Goal: Task Accomplishment & Management: Complete application form

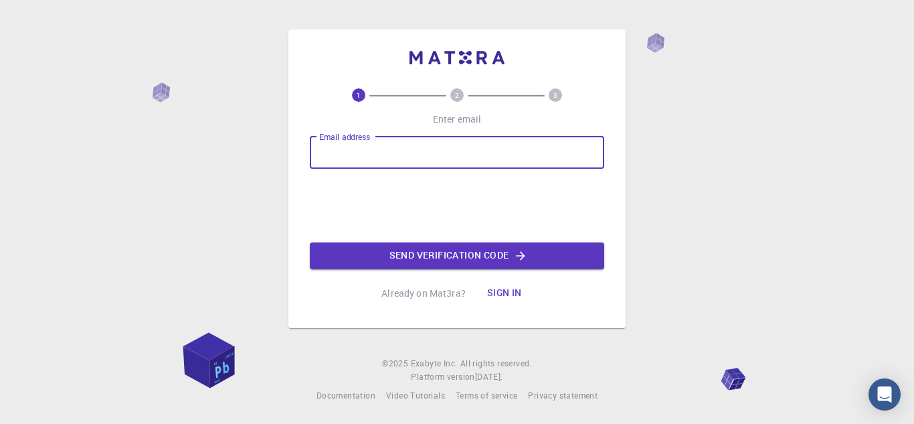
click at [465, 151] on input "Email address" at bounding box center [457, 153] width 295 height 32
type input "garaynold@gmail.com"
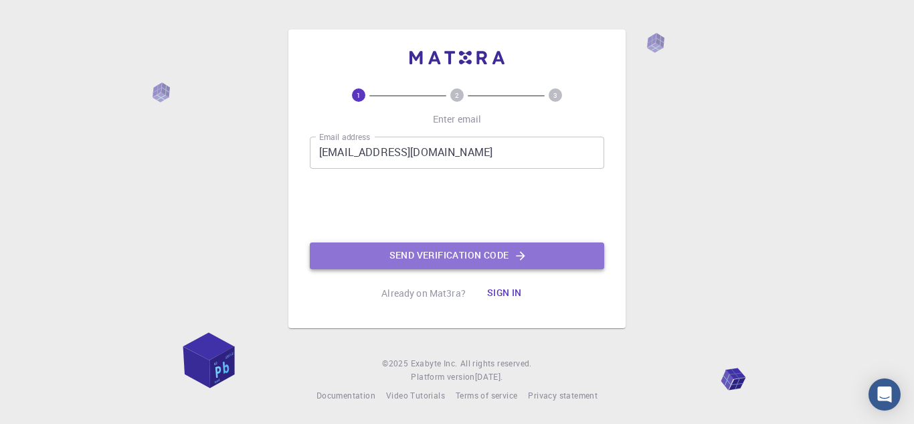
click at [393, 254] on button "Send verification code" at bounding box center [457, 255] width 295 height 27
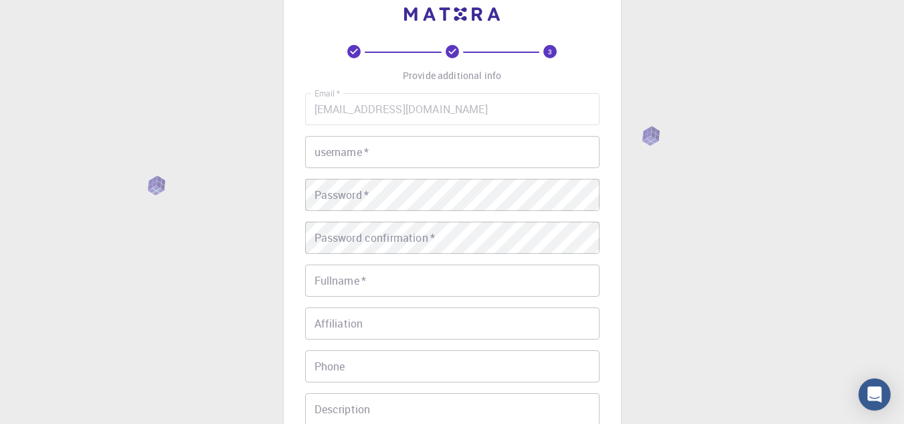
scroll to position [23, 0]
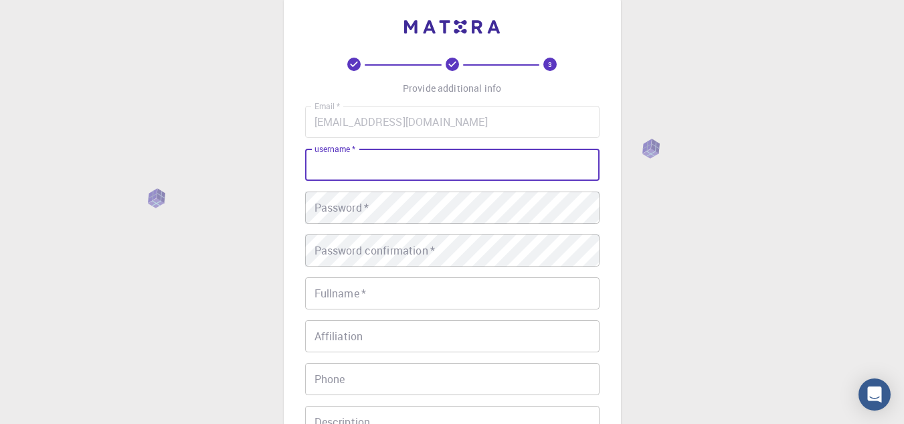
click at [418, 173] on input "username   *" at bounding box center [452, 165] width 295 height 32
type input "dgray"
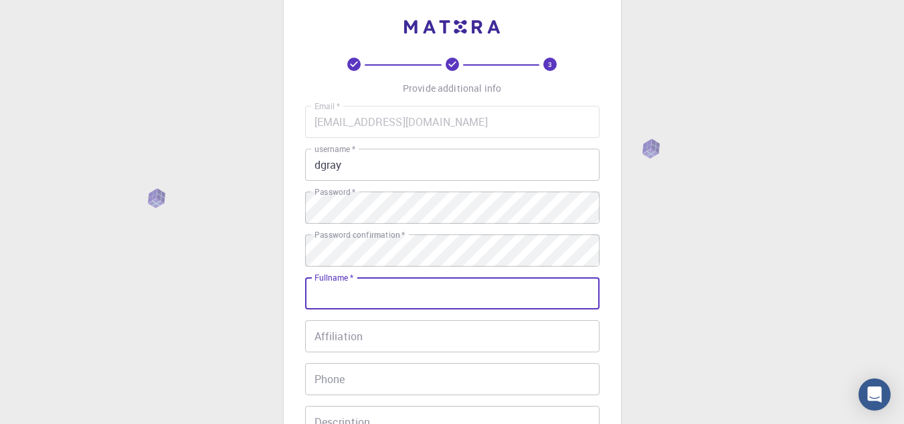
click at [416, 292] on input "Fullname   *" at bounding box center [452, 293] width 295 height 32
type input "[PERSON_NAME]"
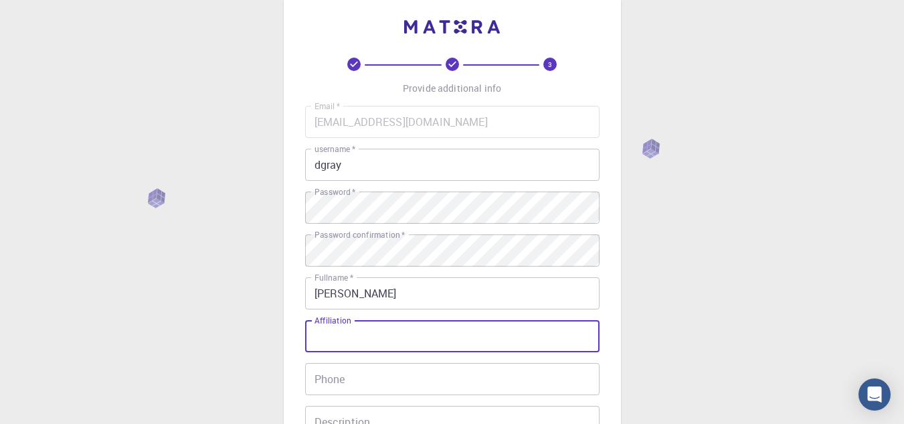
click at [397, 345] on input "Affiliation" at bounding box center [452, 336] width 295 height 32
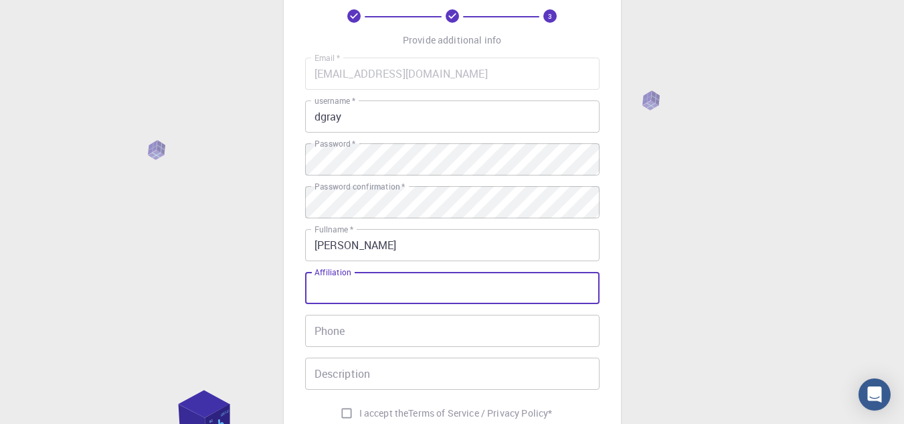
scroll to position [72, 0]
type input "Operation Specialist"
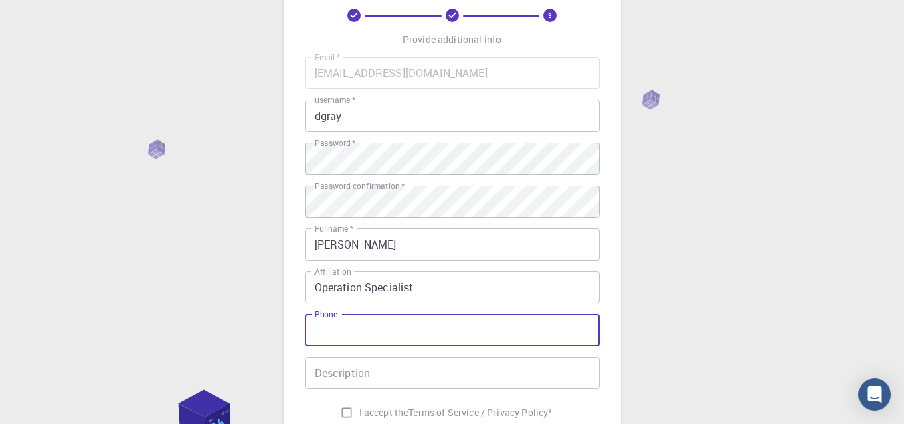
click at [381, 334] on input "Phone" at bounding box center [452, 330] width 295 height 32
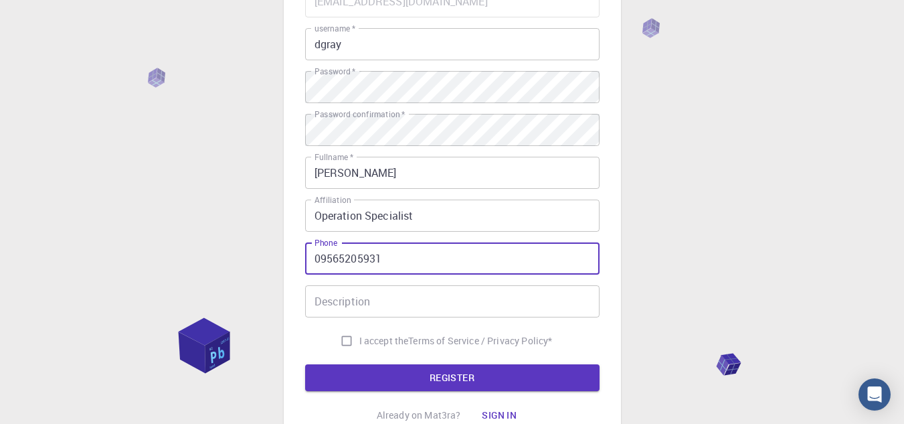
scroll to position [144, 0]
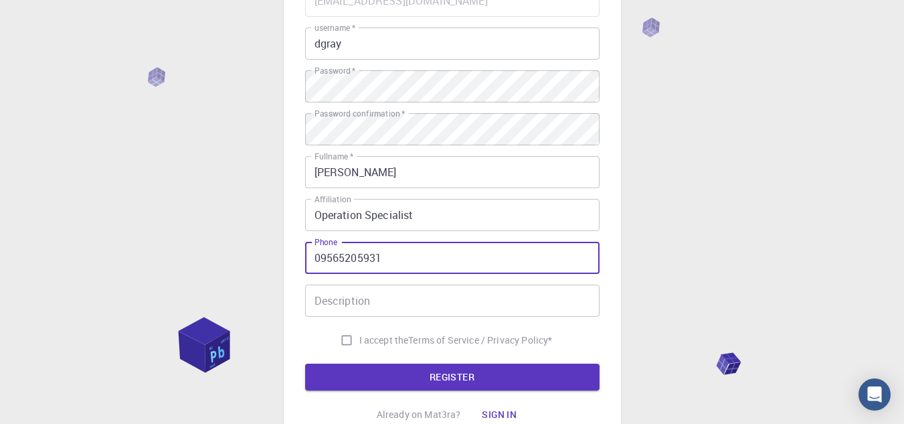
type input "09565205931"
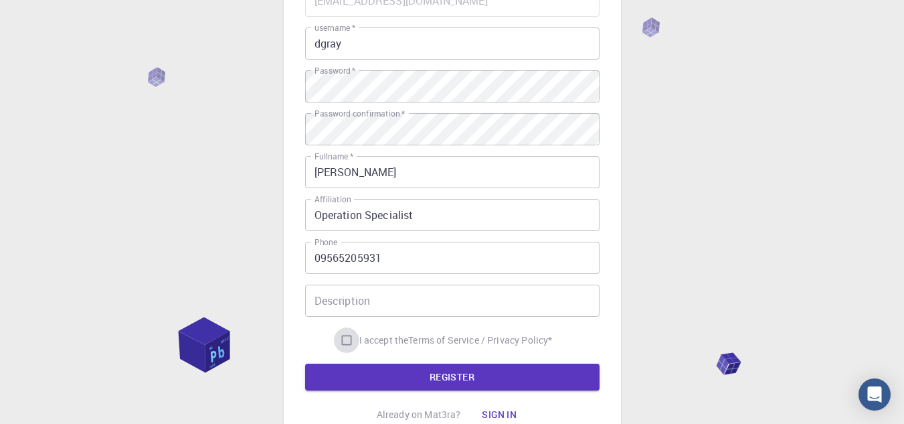
click at [344, 341] on input "I accept the Terms of Service / Privacy Policy *" at bounding box center [346, 339] width 25 height 25
checkbox input "true"
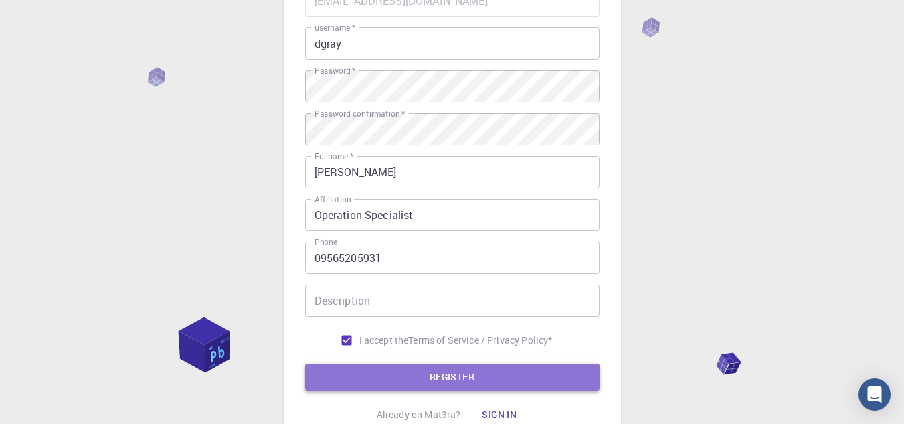
click at [390, 383] on button "REGISTER" at bounding box center [452, 376] width 295 height 27
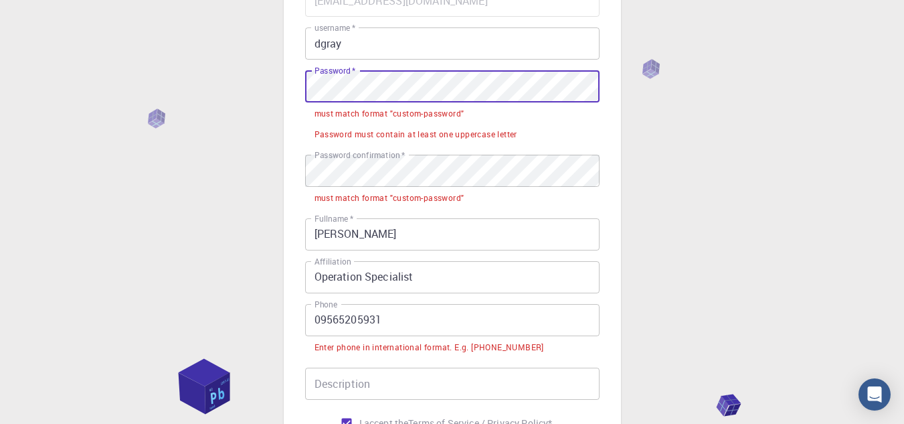
click at [272, 90] on div "3 Provide additional info Email   * garaynold@gmail.com Email   * username   * …" at bounding box center [452, 238] width 904 height 764
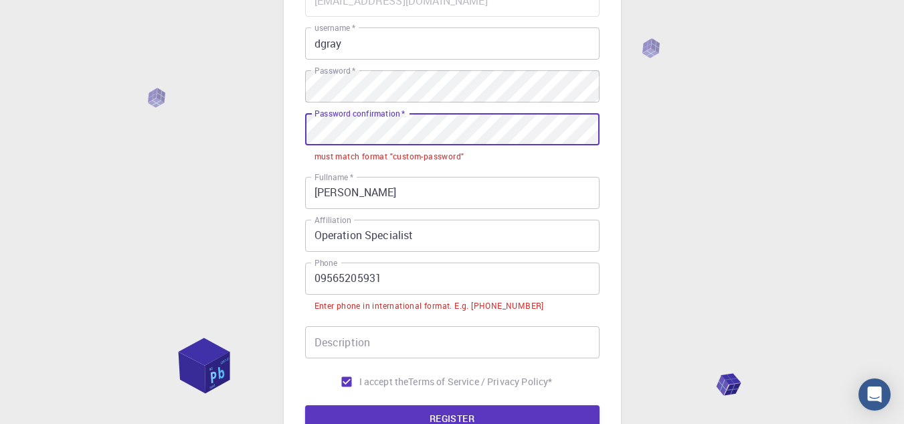
click at [270, 127] on div "3 Provide additional info Email   * garaynold@gmail.com Email   * username   * …" at bounding box center [452, 217] width 904 height 723
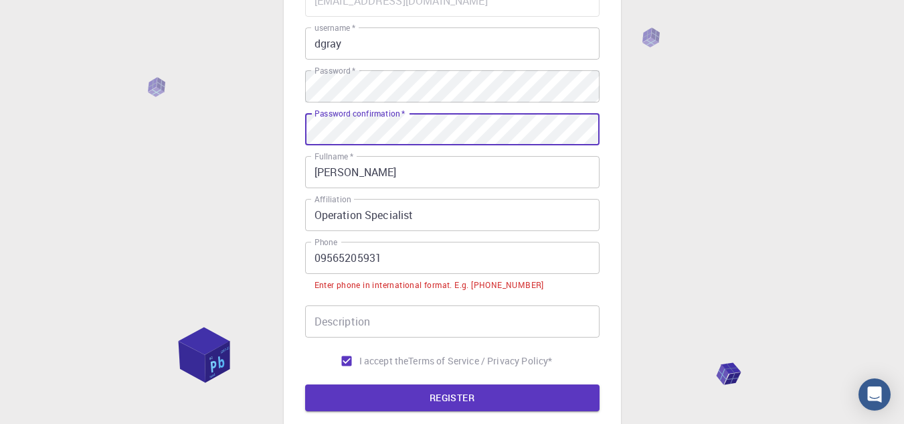
scroll to position [278, 0]
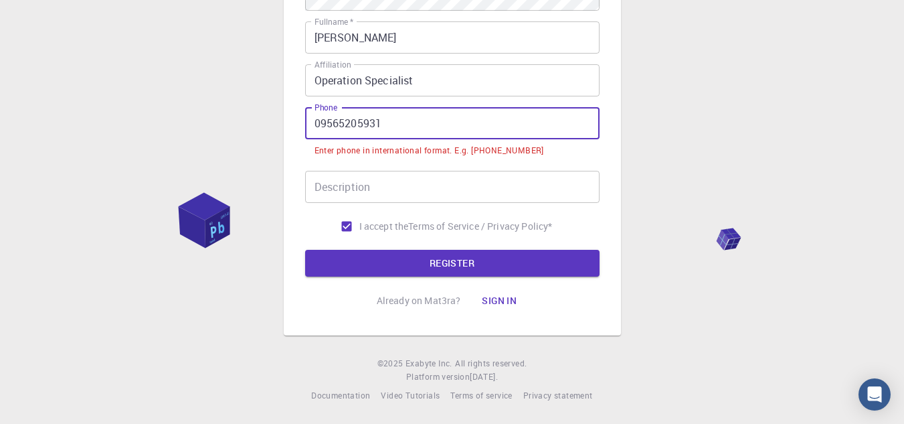
click at [321, 124] on input "09565205931" at bounding box center [452, 123] width 295 height 32
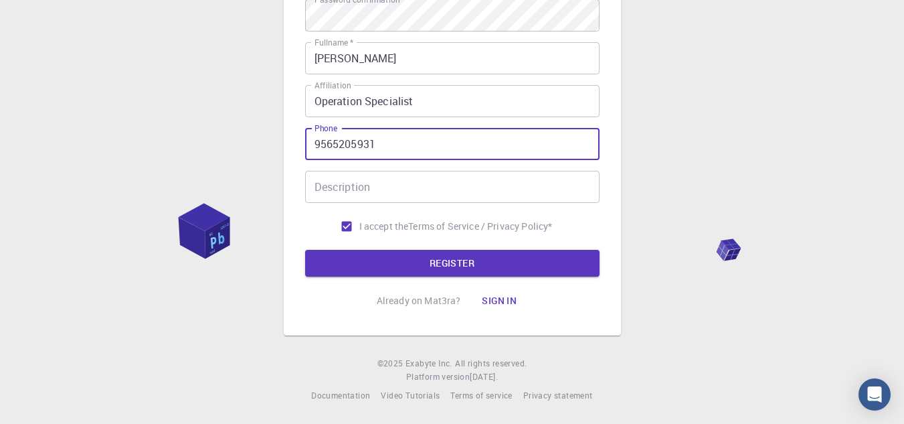
scroll to position [258, 0]
type input "+6399565205931"
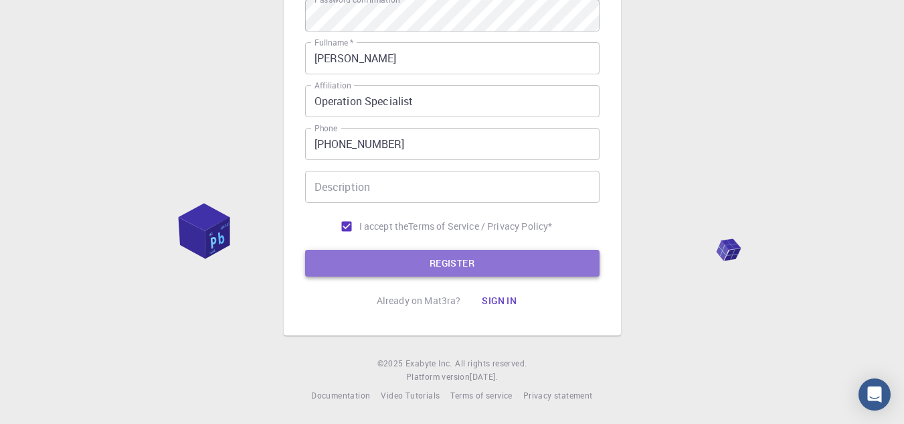
click at [373, 260] on button "REGISTER" at bounding box center [452, 263] width 295 height 27
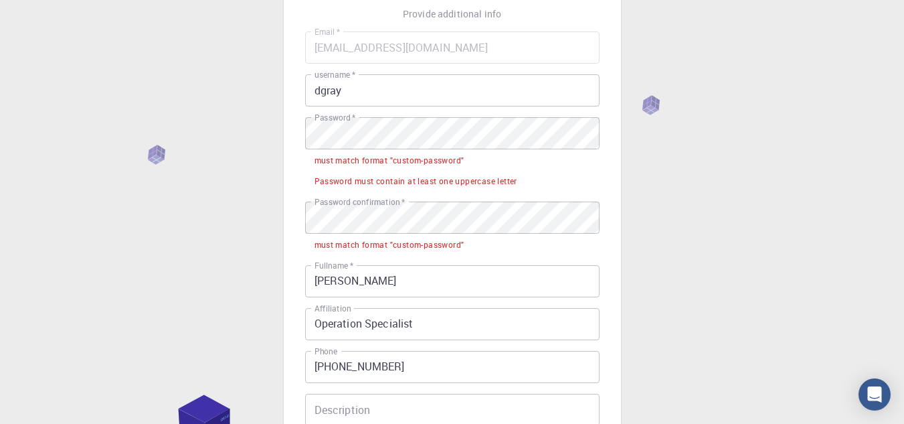
scroll to position [94, 0]
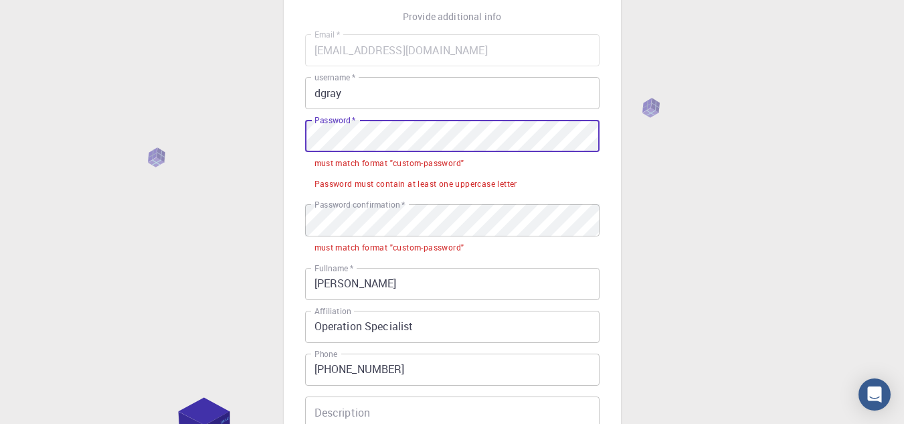
click at [245, 153] on div "3 Provide additional info Email   * garaynold@gmail.com Email   * username   * …" at bounding box center [452, 277] width 904 height 743
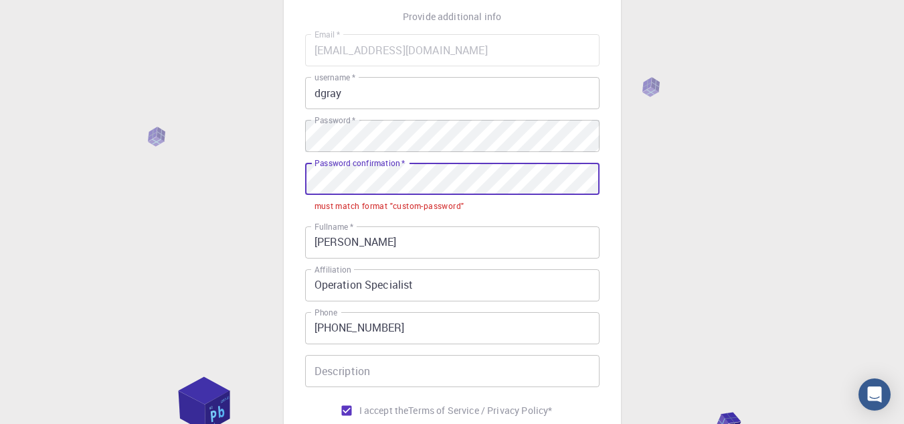
click at [248, 193] on div "3 Provide additional info Email   * garaynold@gmail.com Email   * username   * …" at bounding box center [452, 257] width 904 height 702
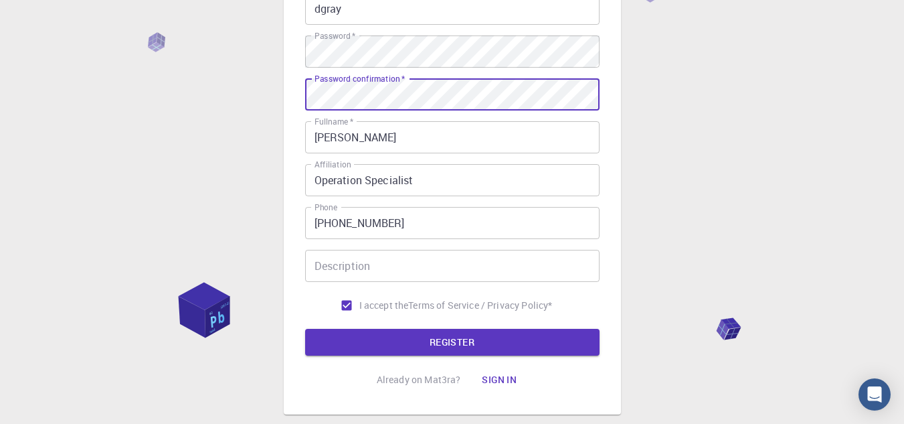
scroll to position [181, 0]
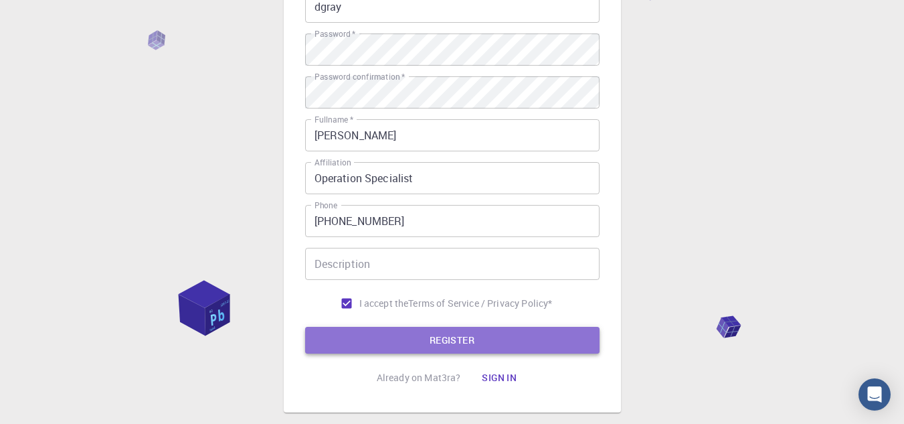
click at [394, 344] on button "REGISTER" at bounding box center [452, 340] width 295 height 27
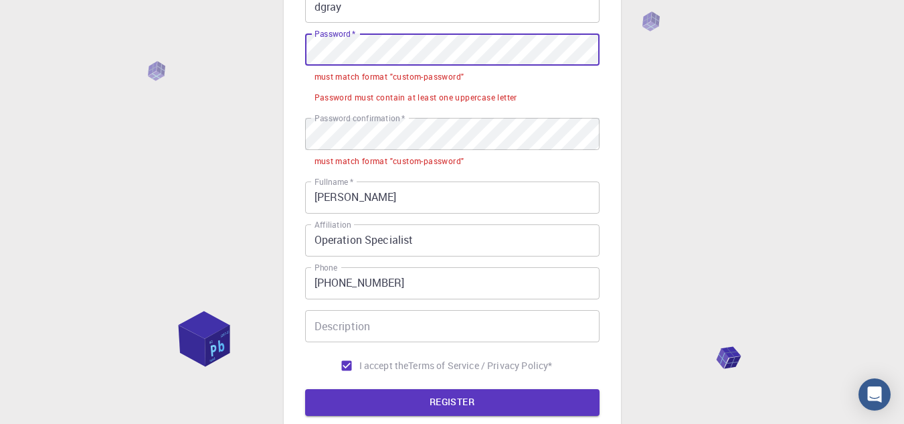
click at [217, 72] on div "3 Provide additional info Email   * garaynold@gmail.com Email   * username   * …" at bounding box center [452, 190] width 904 height 743
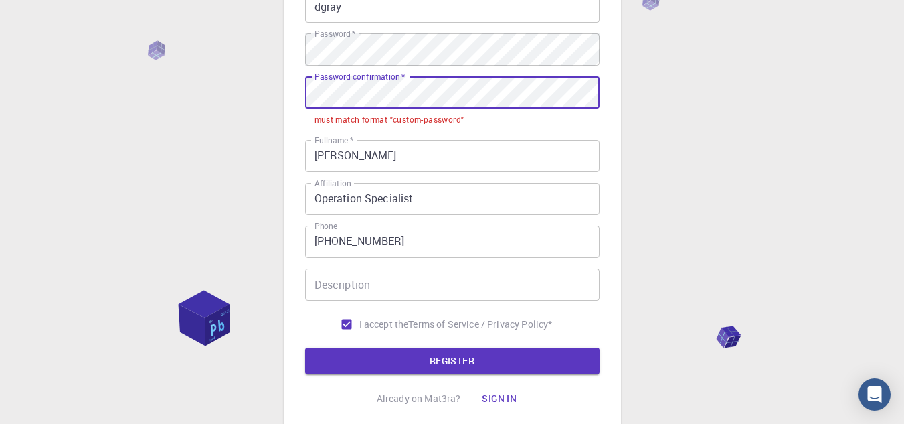
click at [191, 88] on div "3 Provide additional info Email   * garaynold@gmail.com Email   * username   * …" at bounding box center [452, 170] width 904 height 702
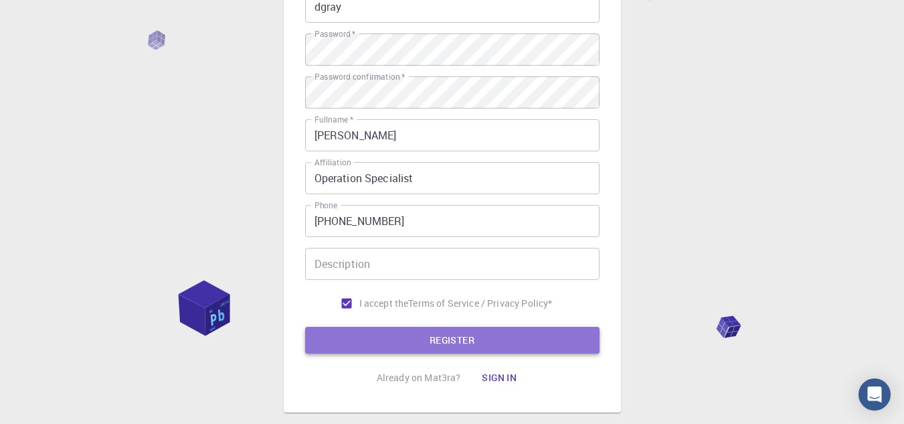
click at [378, 338] on button "REGISTER" at bounding box center [452, 340] width 295 height 27
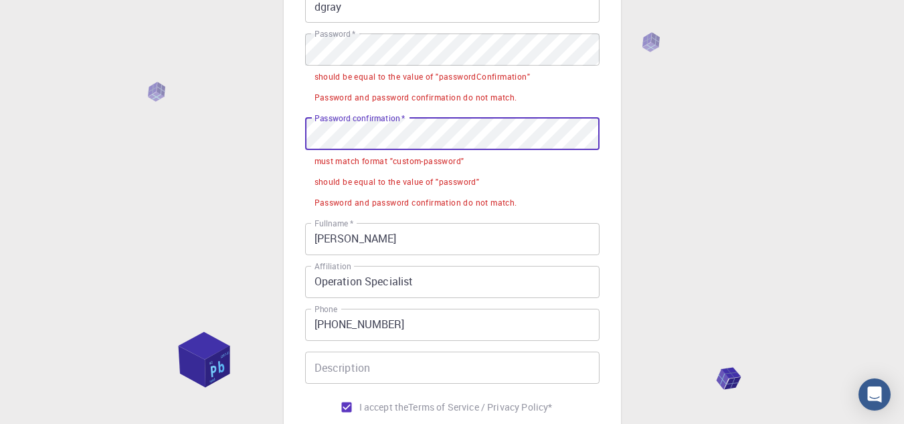
click at [264, 147] on div "3 Provide additional info Email   * garaynold@gmail.com Email   * username   * …" at bounding box center [452, 211] width 904 height 784
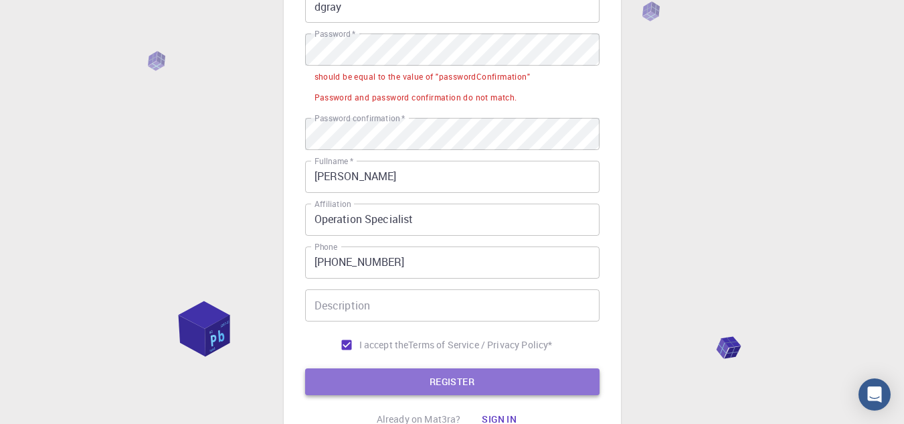
click at [418, 394] on button "REGISTER" at bounding box center [452, 381] width 295 height 27
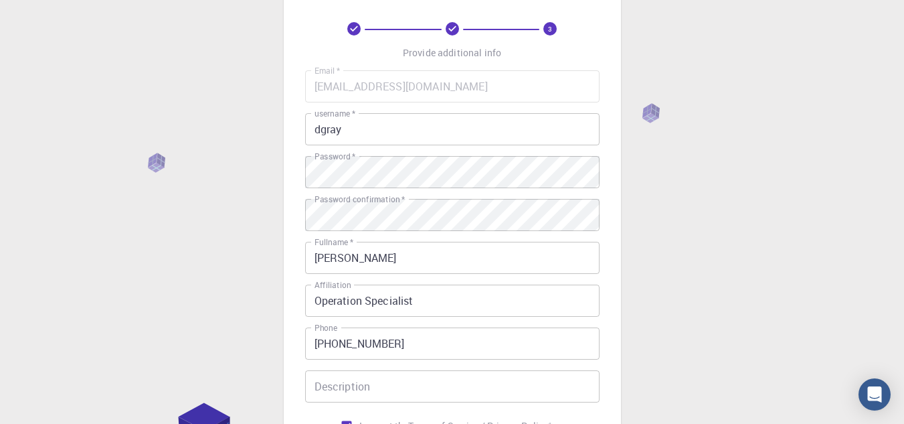
scroll to position [55, 0]
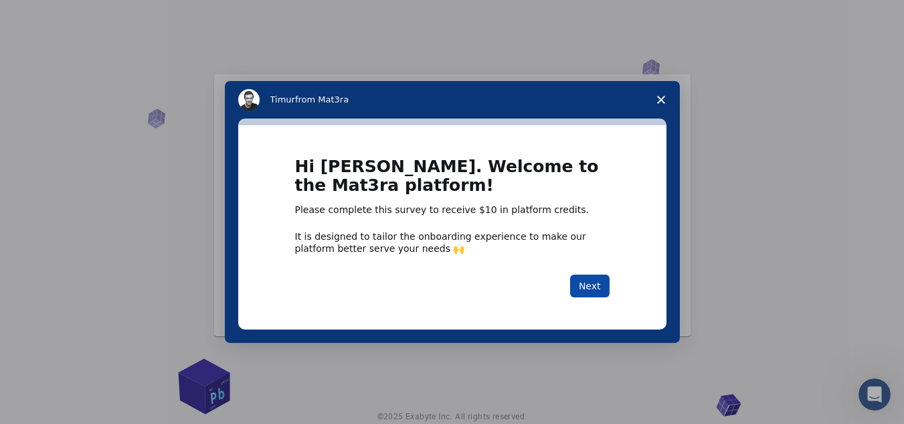
click at [597, 286] on button "Next" at bounding box center [589, 285] width 39 height 23
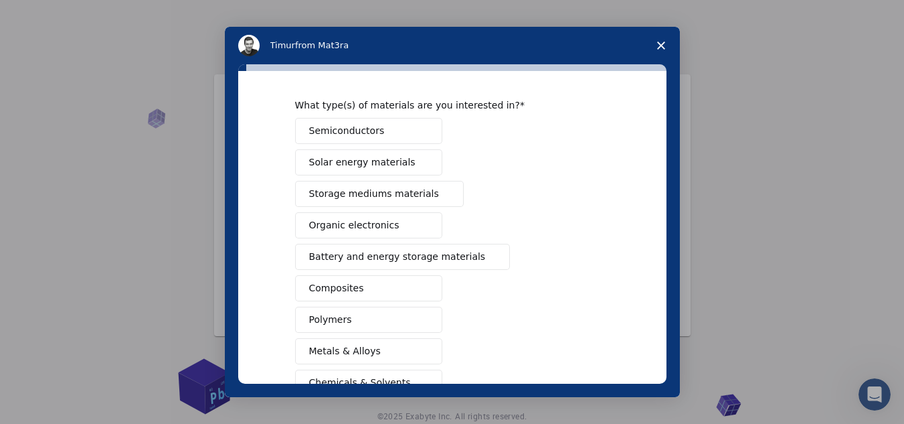
scroll to position [29, 0]
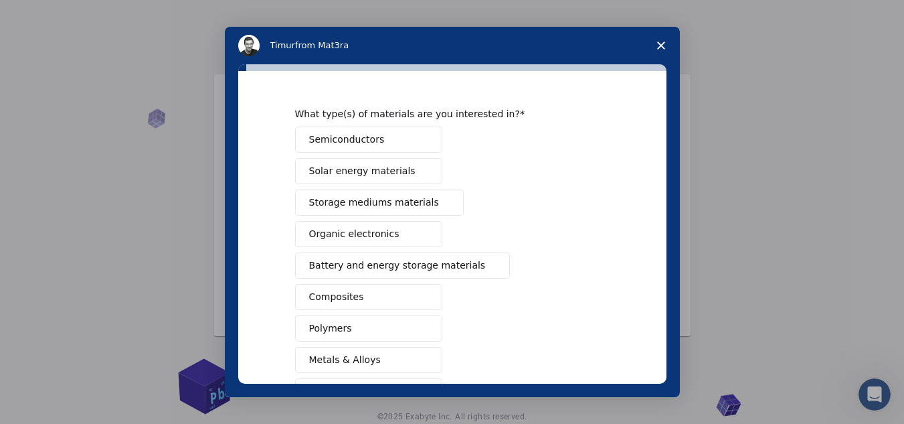
click at [406, 173] on button "Solar energy materials" at bounding box center [368, 171] width 147 height 26
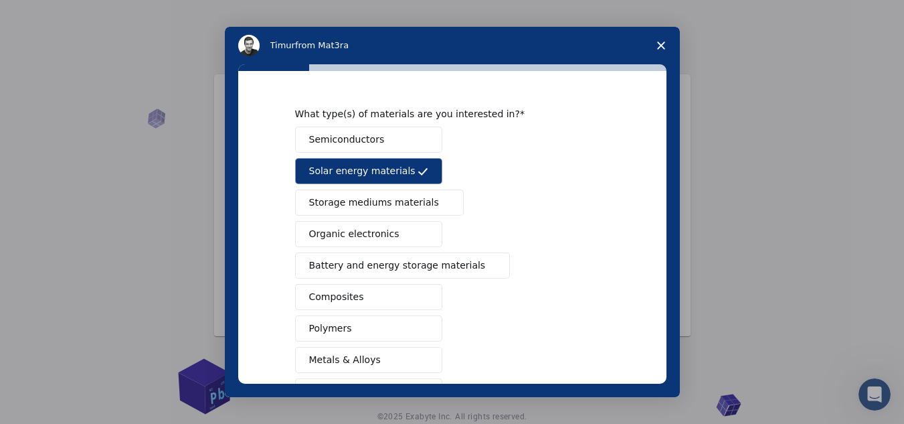
click at [439, 205] on span "Intercom messenger" at bounding box center [444, 202] width 11 height 11
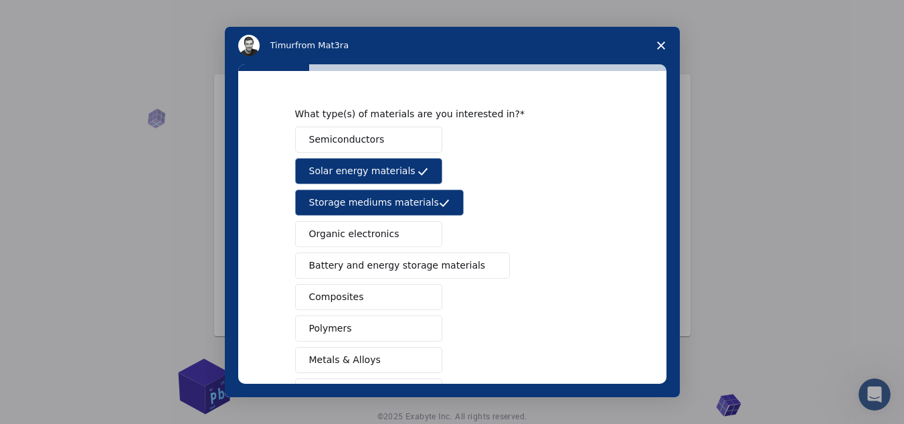
click at [420, 263] on span "Battery and energy storage materials" at bounding box center [397, 265] width 177 height 14
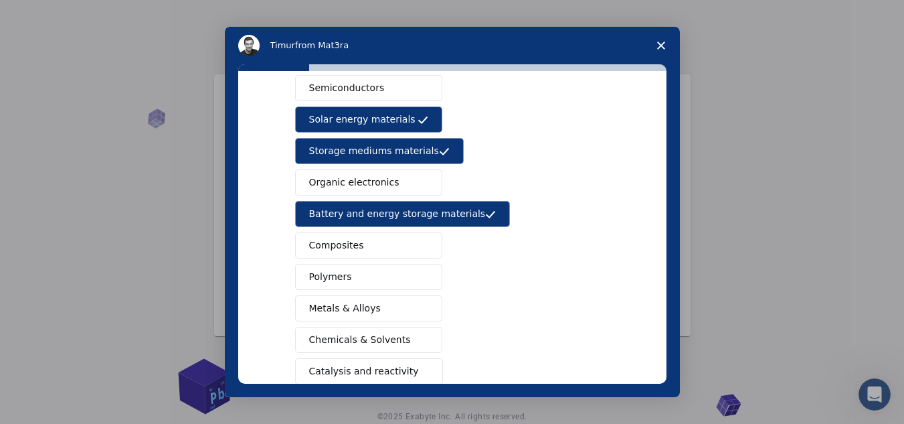
scroll to position [80, 0]
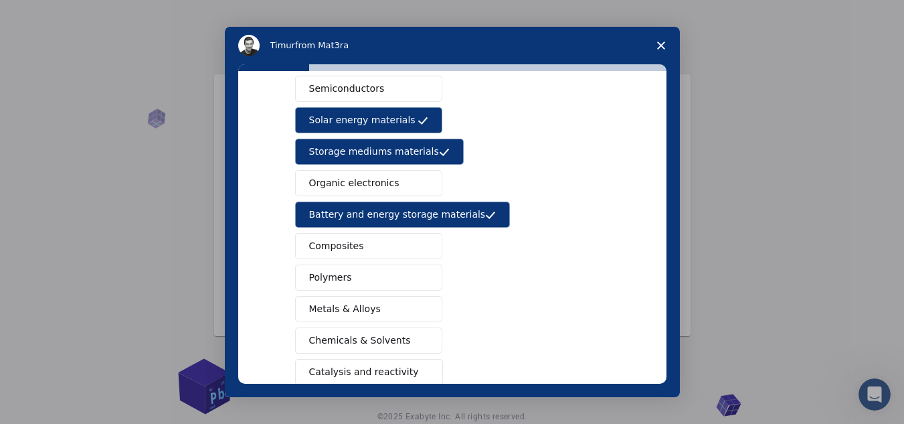
click at [384, 88] on button "Semiconductors" at bounding box center [368, 89] width 147 height 26
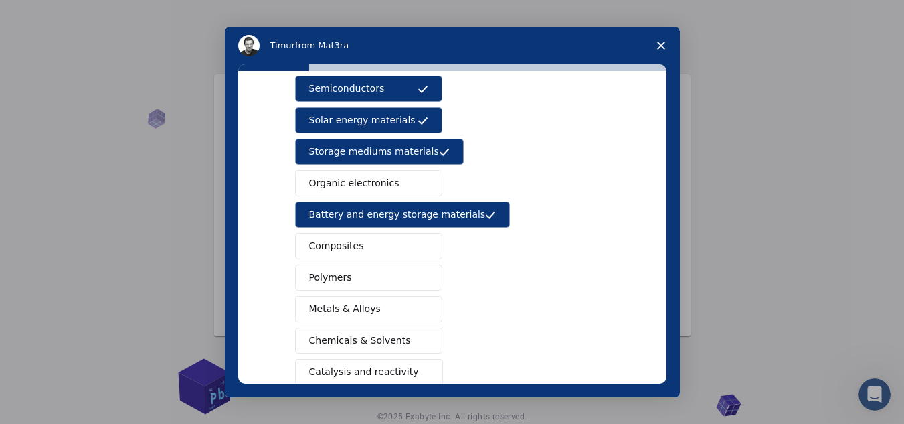
scroll to position [222, 0]
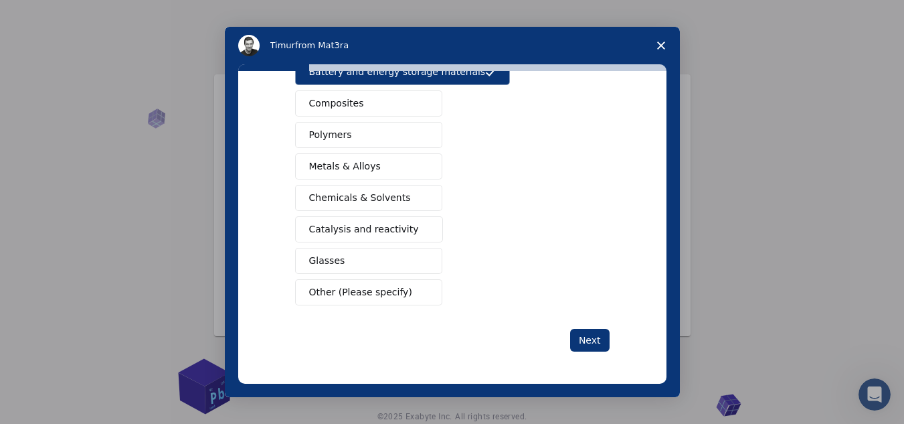
click at [369, 290] on span "Other (Please specify)" at bounding box center [360, 292] width 103 height 14
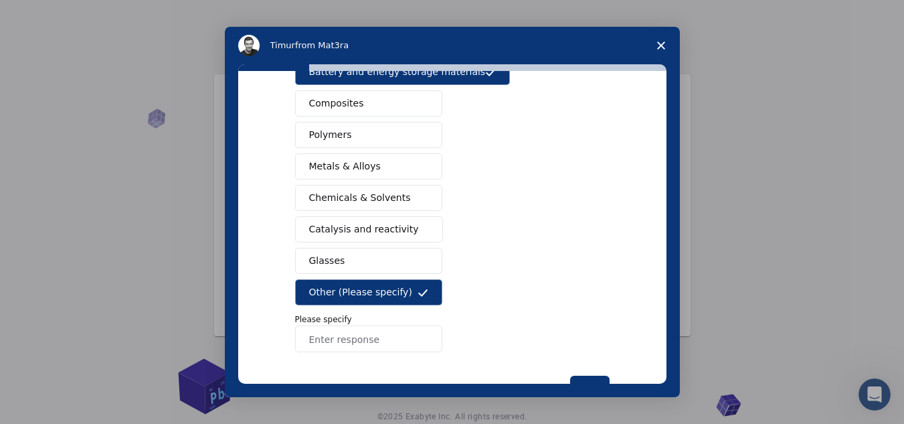
click at [386, 339] on input "Enter response" at bounding box center [368, 338] width 147 height 27
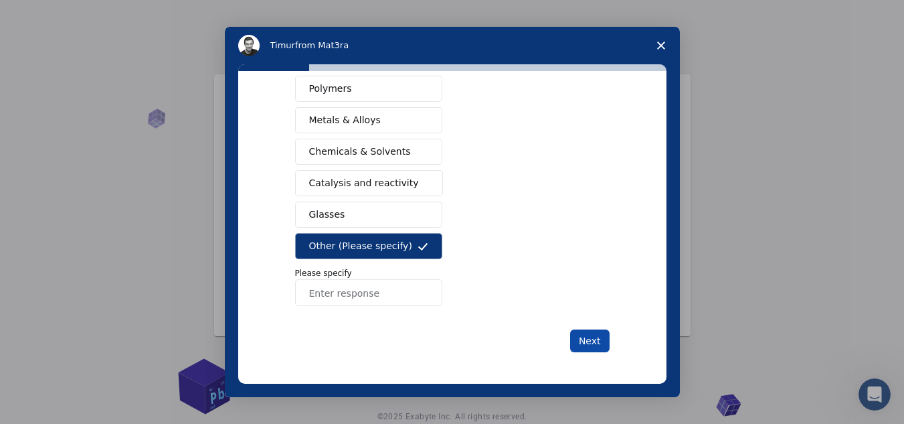
click at [581, 333] on button "Next" at bounding box center [589, 340] width 39 height 23
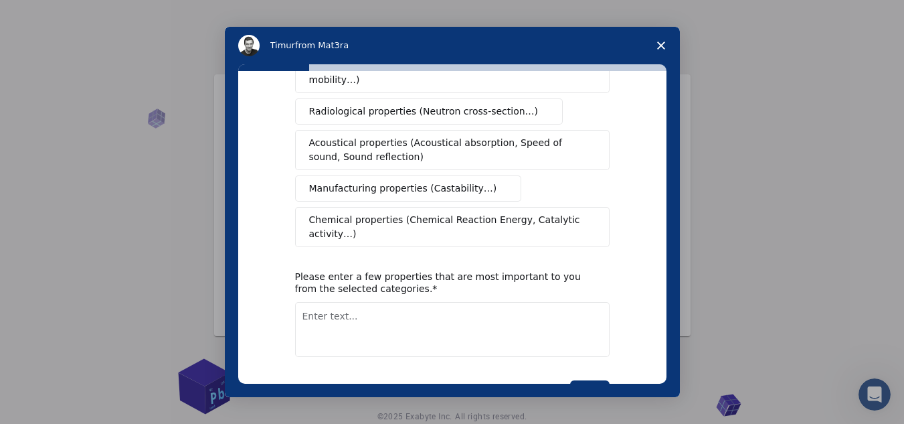
scroll to position [0, 0]
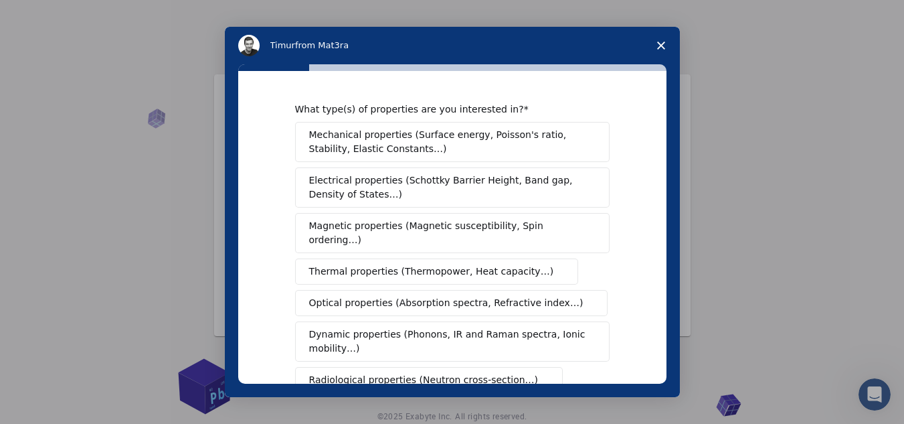
click at [442, 153] on span "Mechanical properties (Surface energy, Poisson's ratio, Stability, Elastic Cons…" at bounding box center [448, 142] width 279 height 28
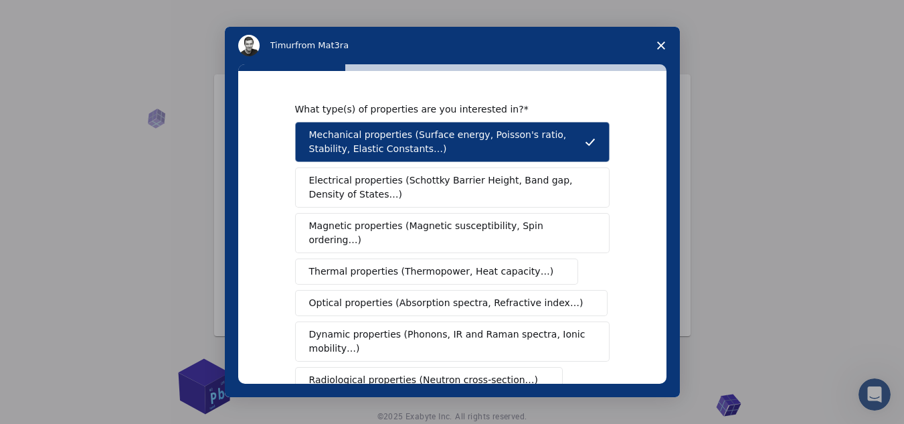
click at [435, 197] on span "Electrical properties (Schottky Barrier Height, Band gap, Density of States…)" at bounding box center [448, 187] width 278 height 28
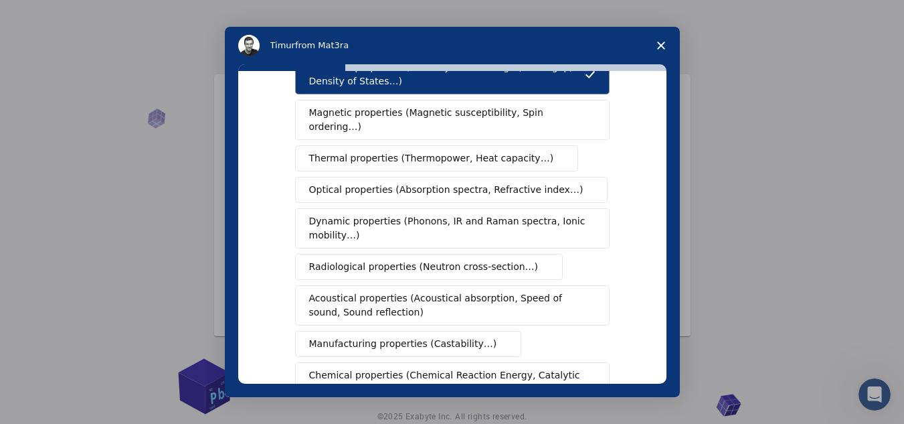
scroll to position [114, 0]
click at [465, 292] on span "Acoustical properties (Acoustical absorption, Speed of sound, Sound reflection)" at bounding box center [448, 304] width 278 height 28
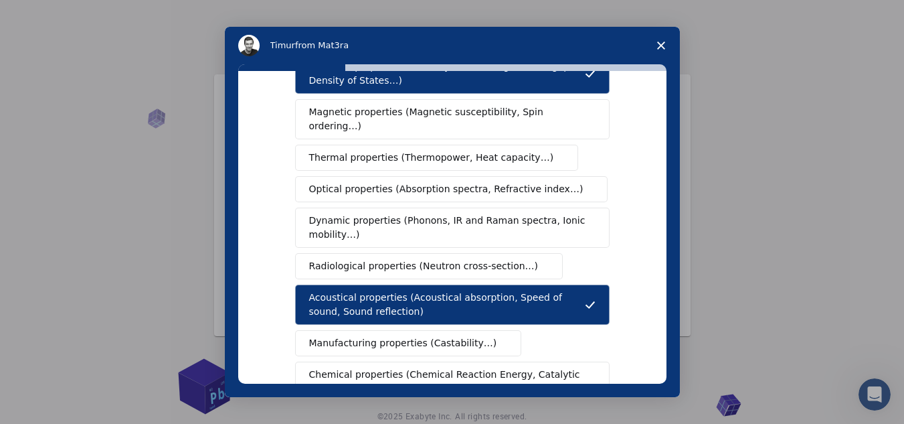
click at [481, 330] on button "Manufacturing properties (Castability…)" at bounding box center [408, 343] width 227 height 26
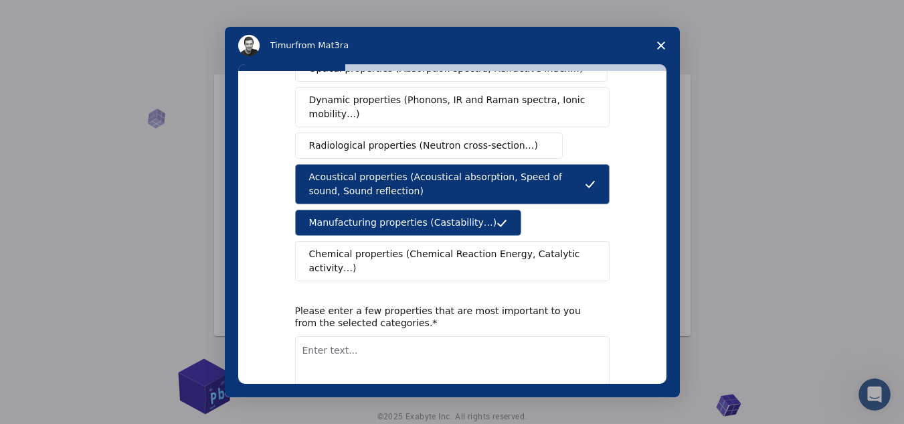
scroll to position [253, 0]
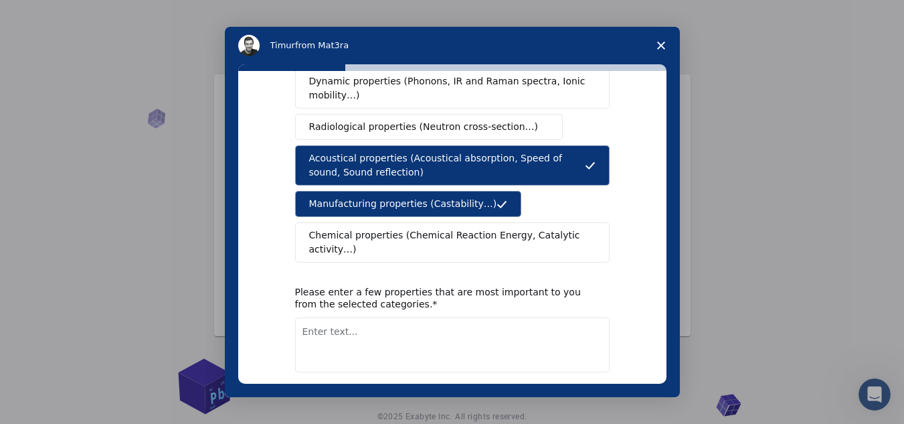
click at [590, 396] on button "Next" at bounding box center [589, 407] width 39 height 23
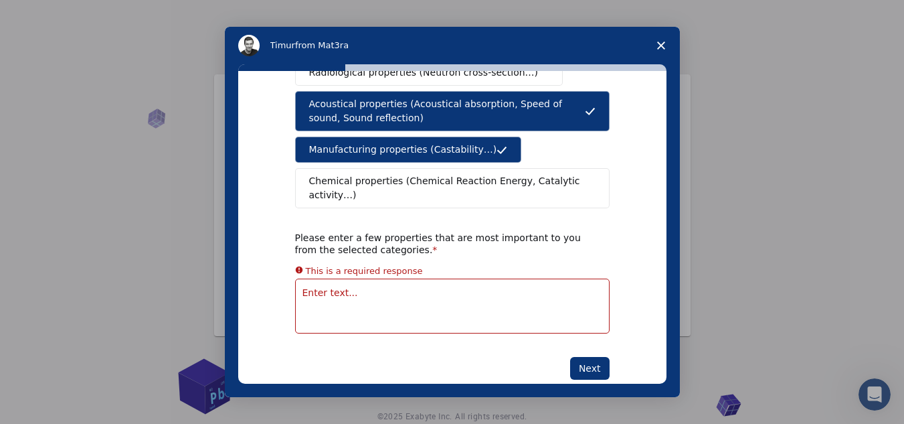
scroll to position [292, 0]
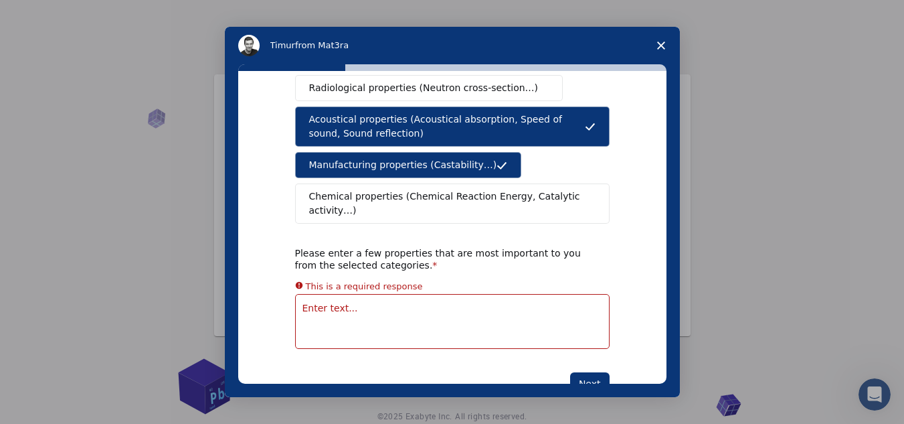
click at [464, 294] on textarea "Enter text..." at bounding box center [452, 321] width 315 height 55
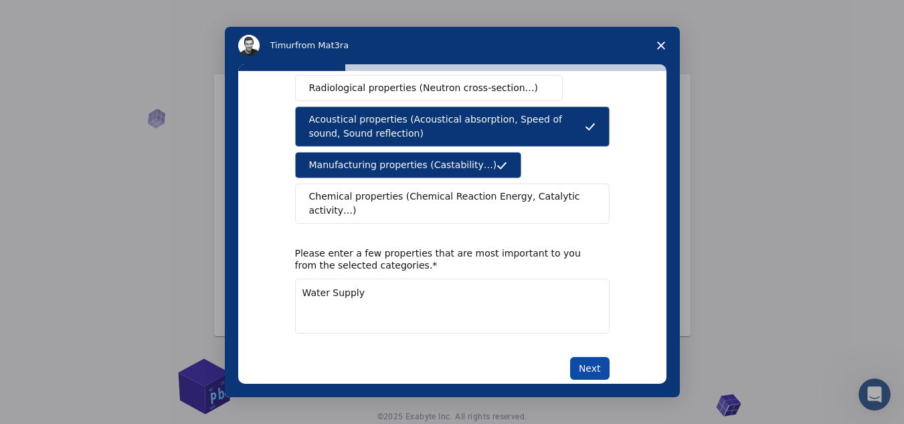
type textarea "Water Supply"
click at [586, 357] on button "Next" at bounding box center [589, 368] width 39 height 23
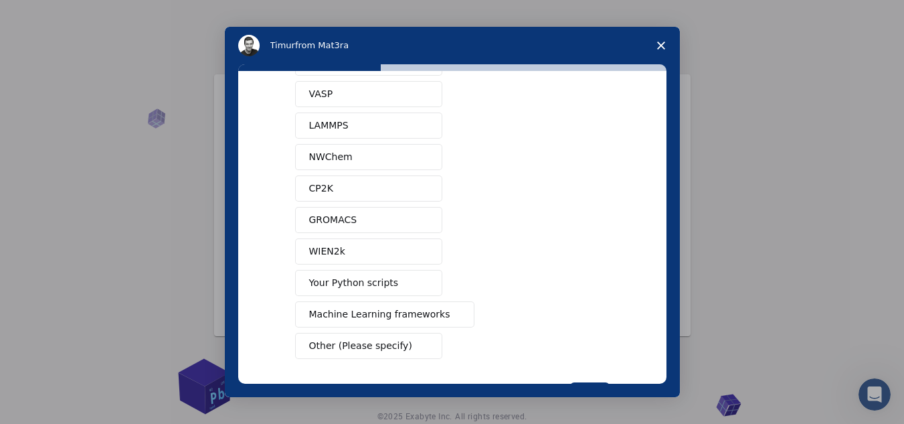
scroll to position [126, 0]
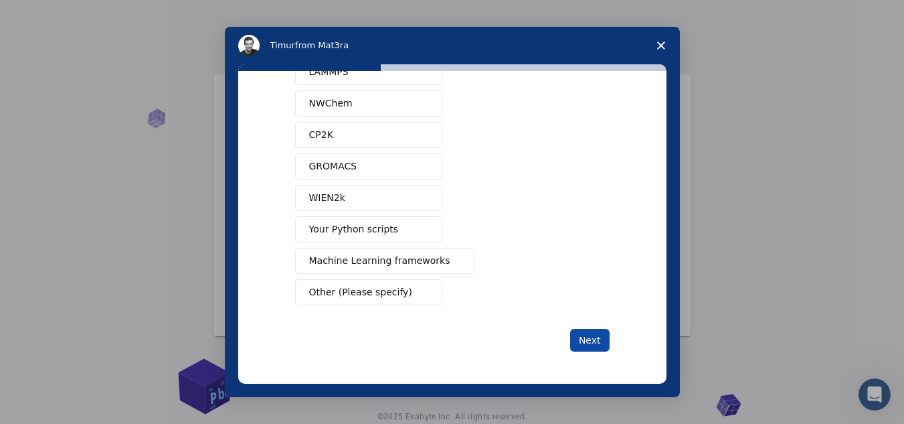
click at [594, 337] on button "Next" at bounding box center [589, 340] width 39 height 23
click at [401, 263] on span "Machine Learning frameworks" at bounding box center [379, 261] width 141 height 14
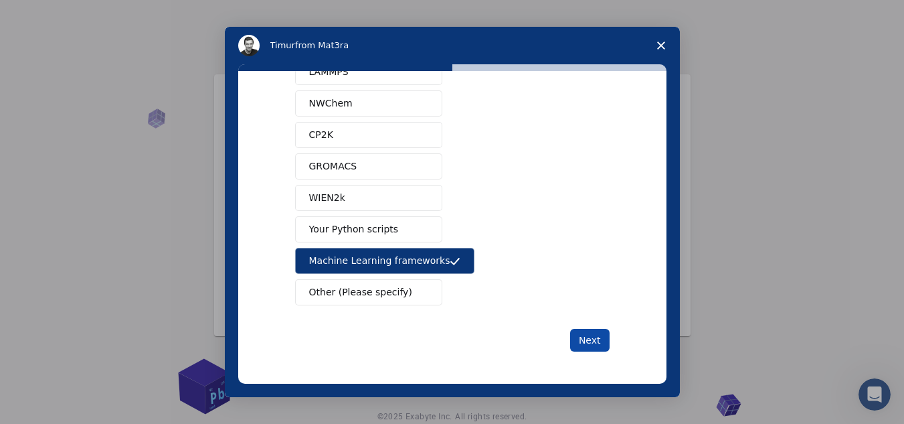
click at [582, 343] on button "Next" at bounding box center [589, 340] width 39 height 23
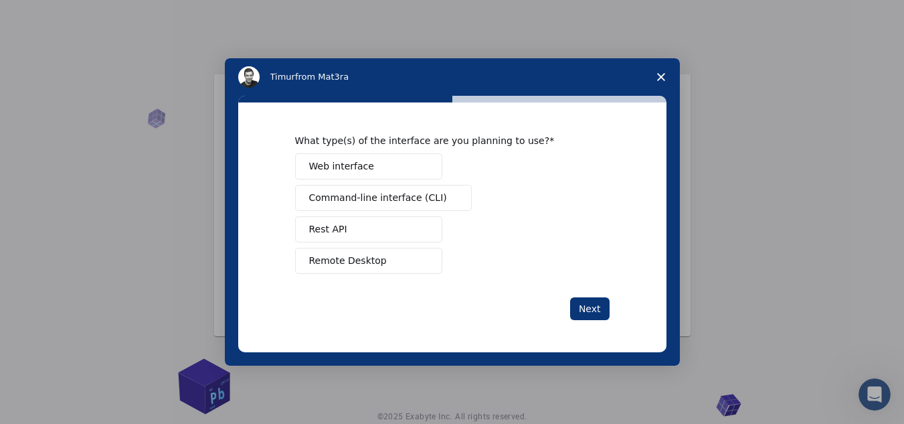
click at [420, 260] on span "Intercom messenger" at bounding box center [423, 261] width 11 height 11
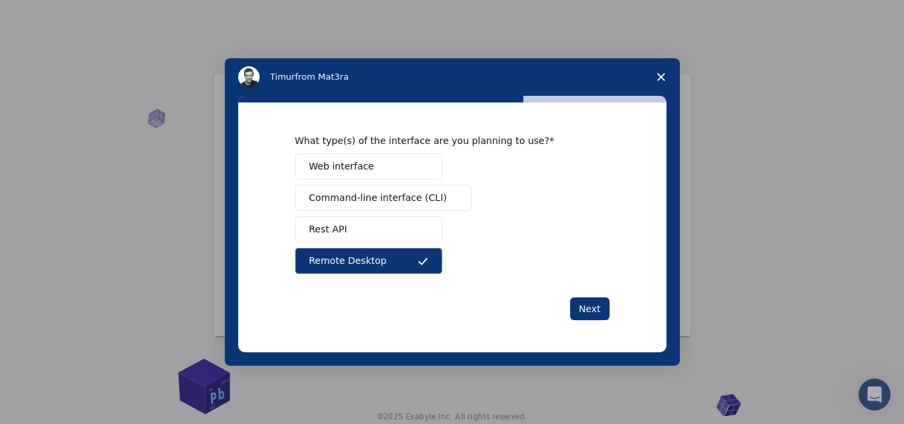
click at [353, 203] on span "Command-line interface (CLI)" at bounding box center [378, 198] width 138 height 14
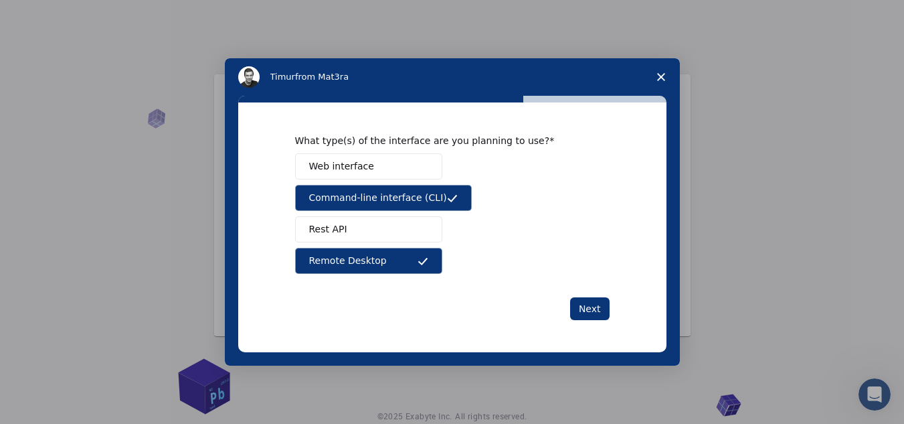
click at [382, 169] on button "Web interface" at bounding box center [368, 166] width 147 height 26
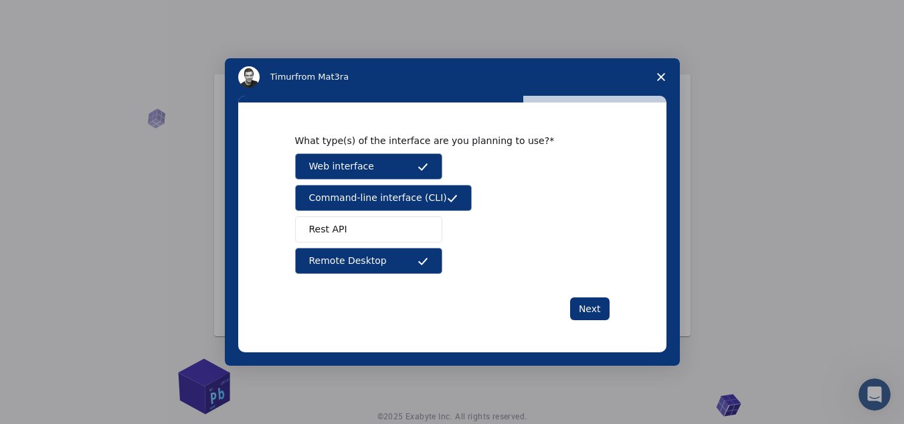
click at [419, 236] on button "Rest API" at bounding box center [368, 229] width 147 height 26
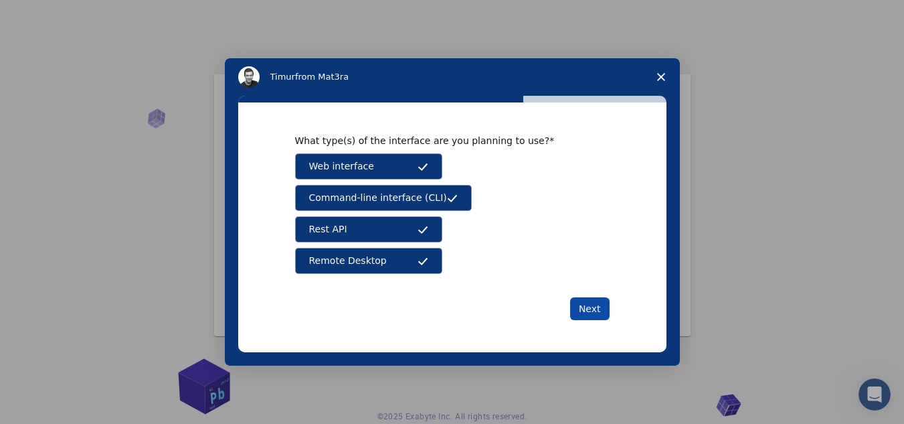
click at [594, 314] on button "Next" at bounding box center [589, 308] width 39 height 23
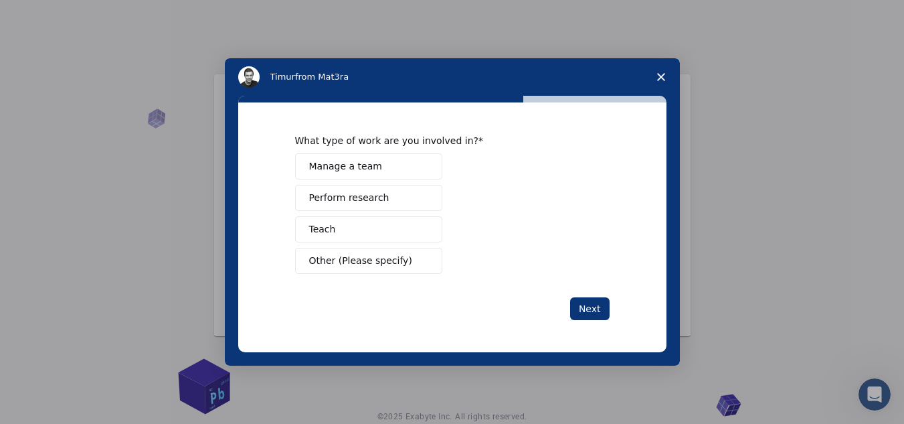
click at [404, 163] on button "Manage a team" at bounding box center [368, 166] width 147 height 26
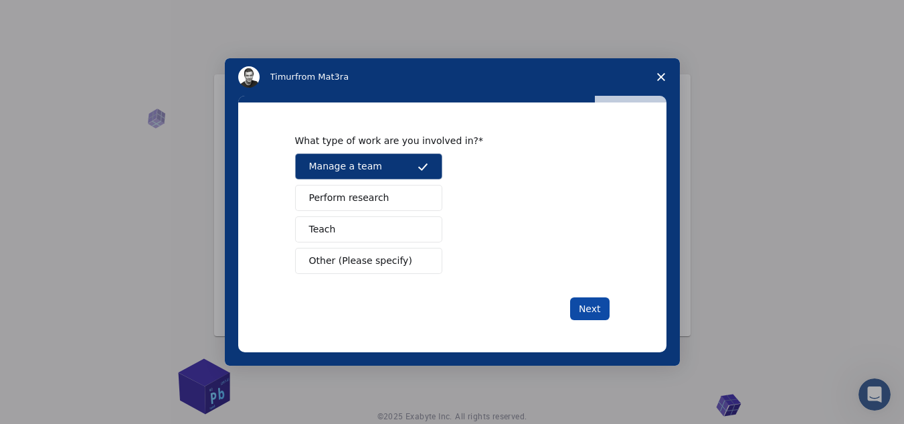
click at [603, 313] on button "Next" at bounding box center [589, 308] width 39 height 23
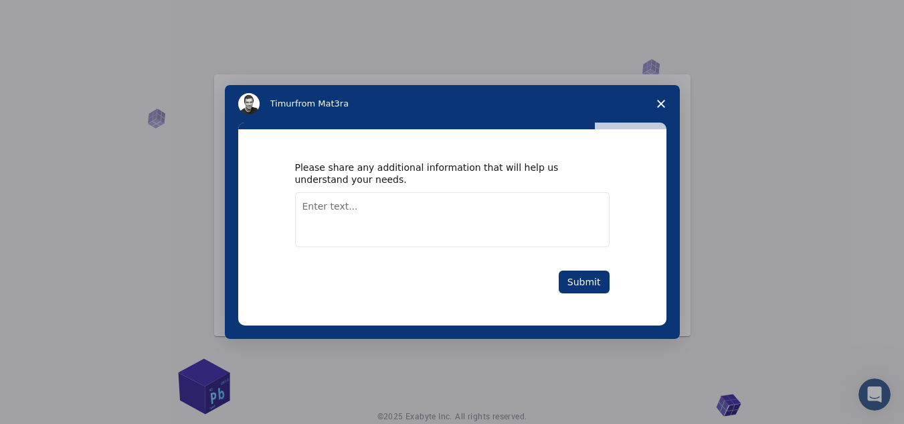
click at [482, 234] on textarea "Enter text..." at bounding box center [452, 219] width 315 height 55
type textarea "water supply system"
click at [582, 274] on button "Submit" at bounding box center [584, 281] width 51 height 23
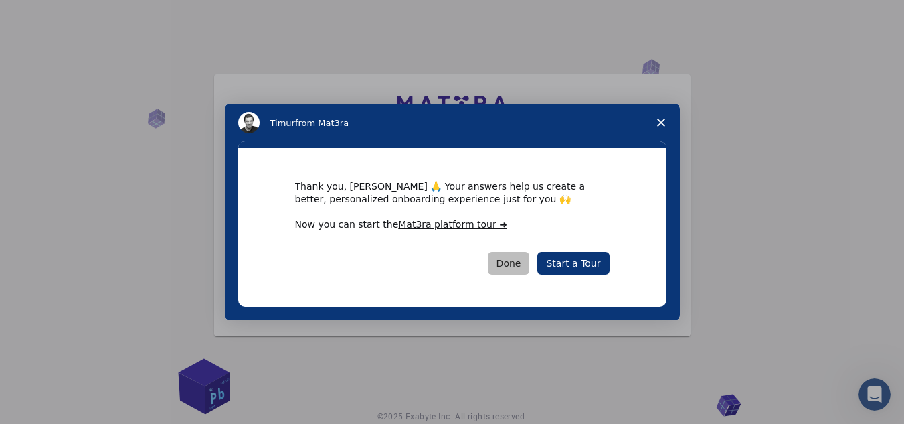
click at [526, 264] on button "Done" at bounding box center [509, 263] width 42 height 23
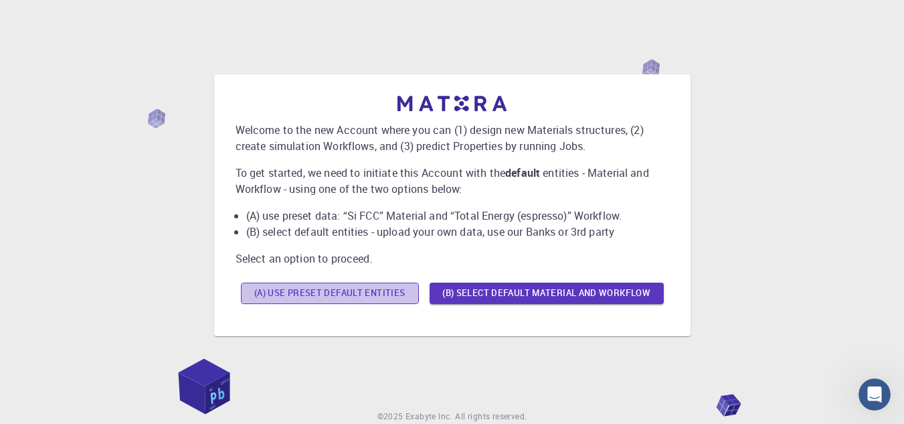
click at [393, 295] on button "(A) Use preset default entities" at bounding box center [330, 292] width 178 height 21
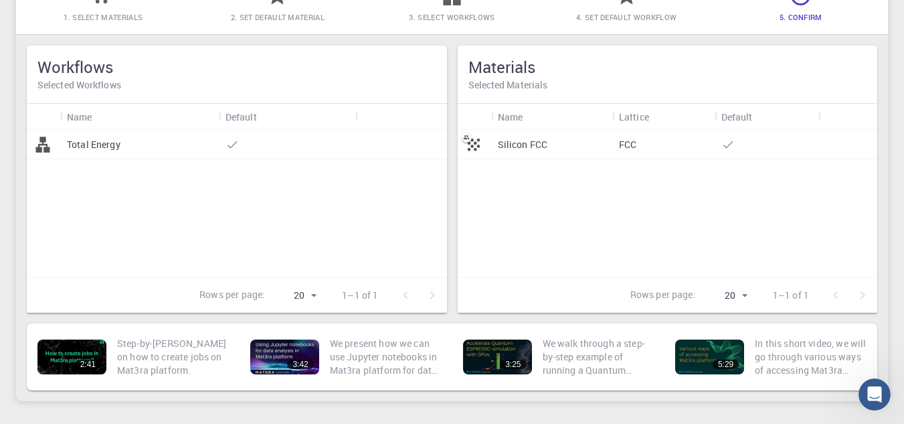
scroll to position [133, 0]
click at [139, 145] on div "Total Energy" at bounding box center [139, 145] width 159 height 29
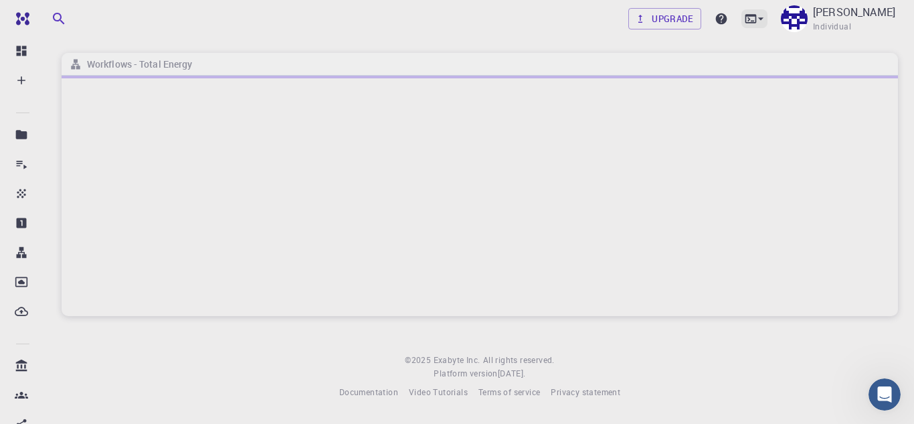
click at [768, 15] on icon at bounding box center [760, 18] width 13 height 13
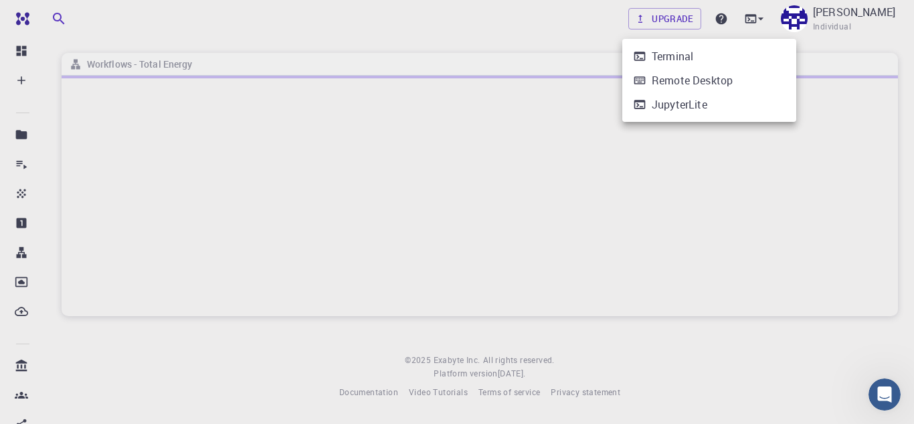
click at [534, 147] on div at bounding box center [457, 212] width 914 height 424
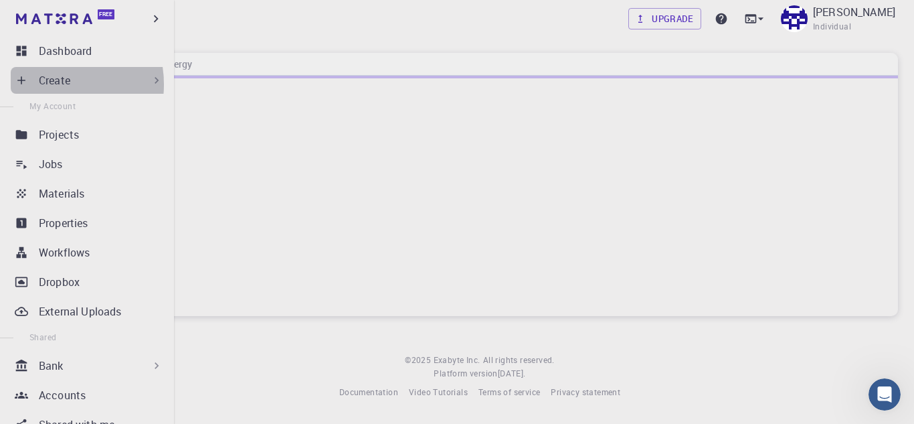
click at [46, 84] on p "Create" at bounding box center [54, 80] width 31 height 16
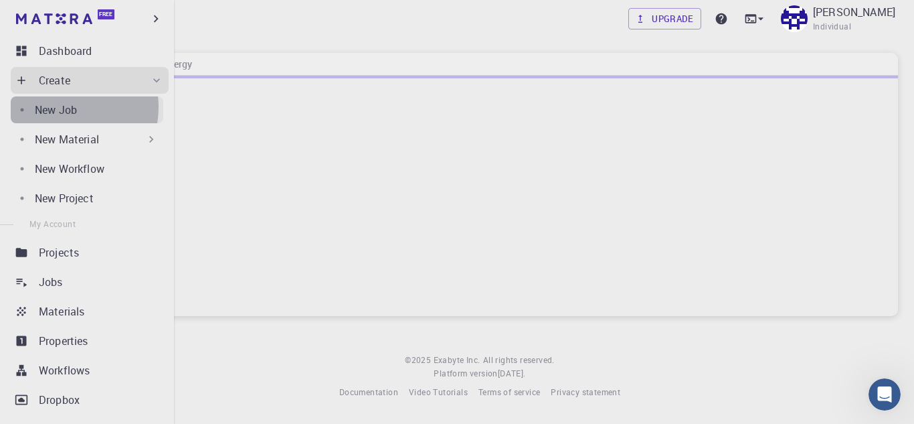
click at [62, 107] on p "New Job" at bounding box center [56, 110] width 42 height 16
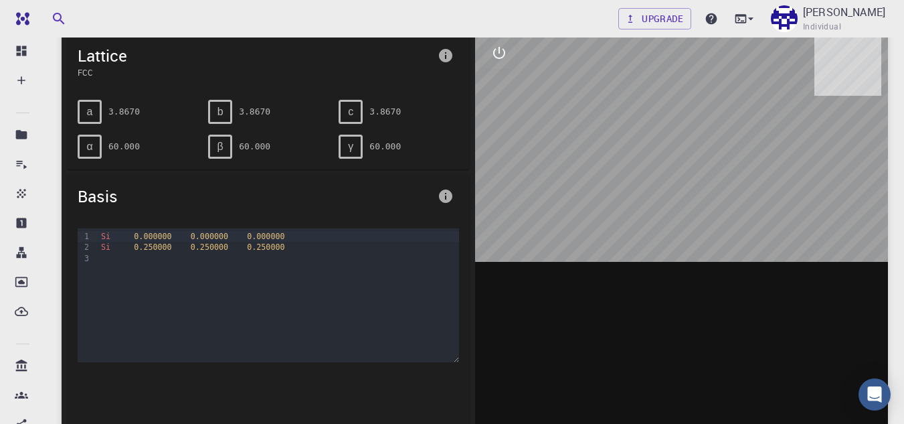
scroll to position [188, 0]
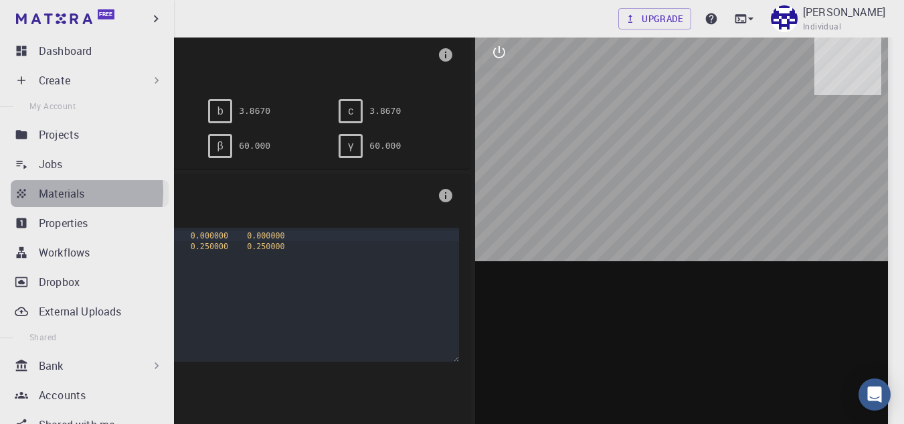
click at [33, 191] on link "Materials" at bounding box center [90, 193] width 158 height 27
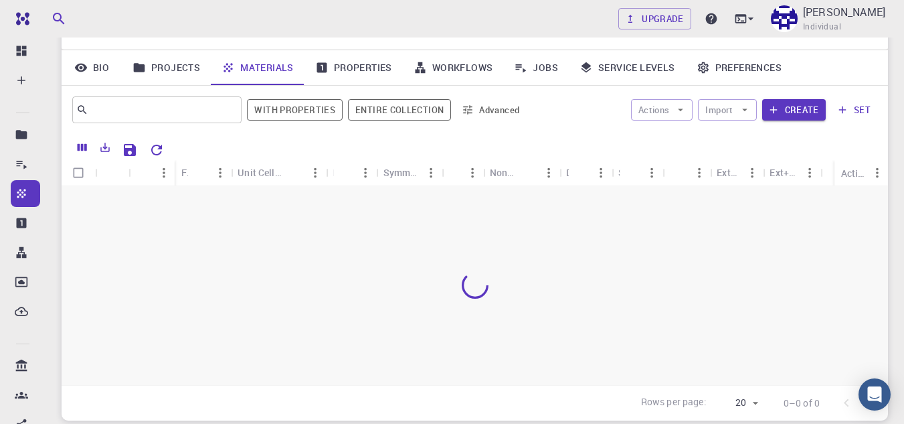
scroll to position [90, 0]
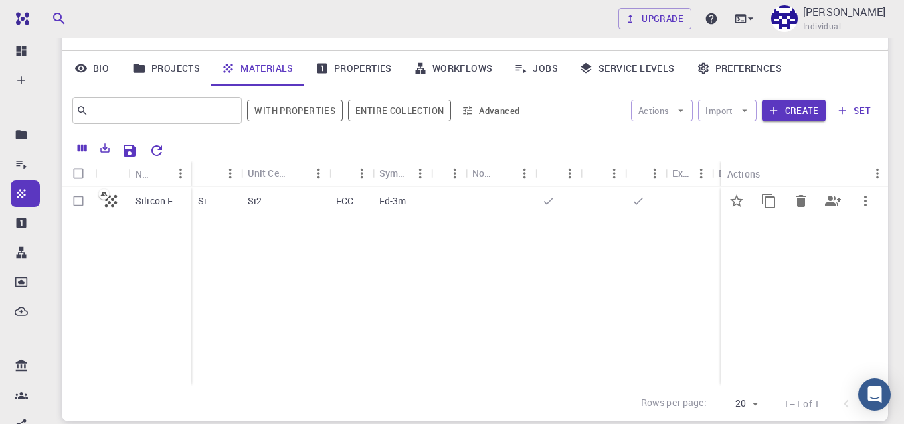
click at [144, 207] on p "Silicon FCC" at bounding box center [160, 200] width 50 height 13
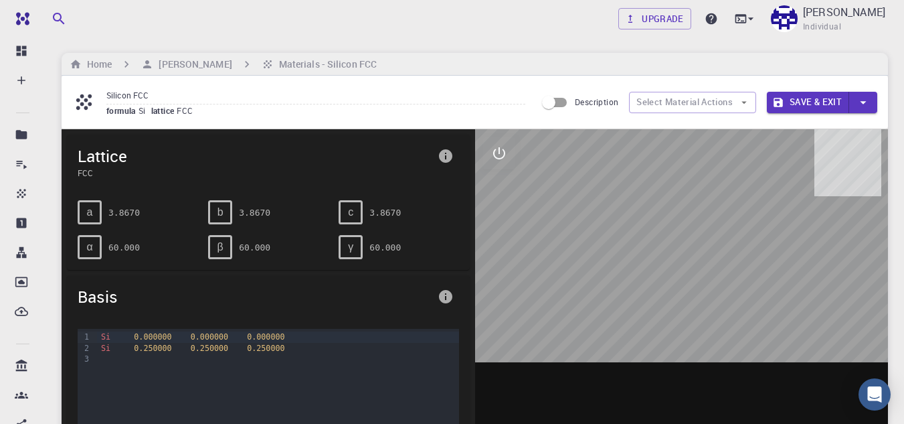
scroll to position [67, 0]
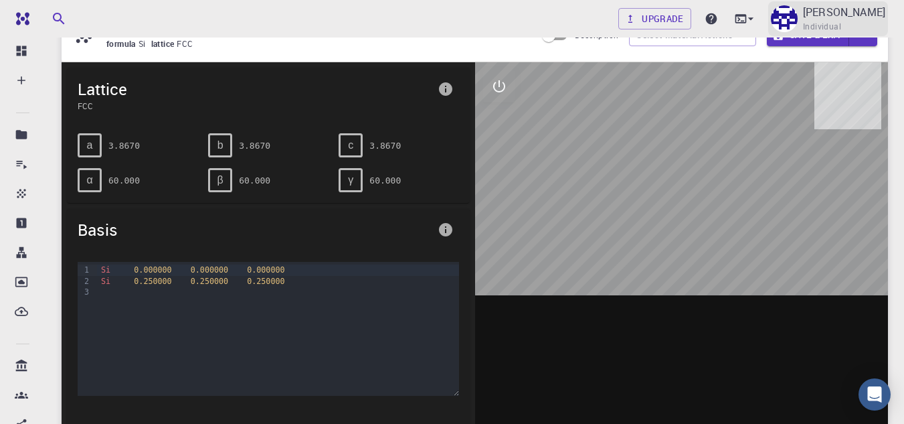
click at [833, 23] on span "Individual" at bounding box center [822, 26] width 38 height 13
